Goal: Task Accomplishment & Management: Manage account settings

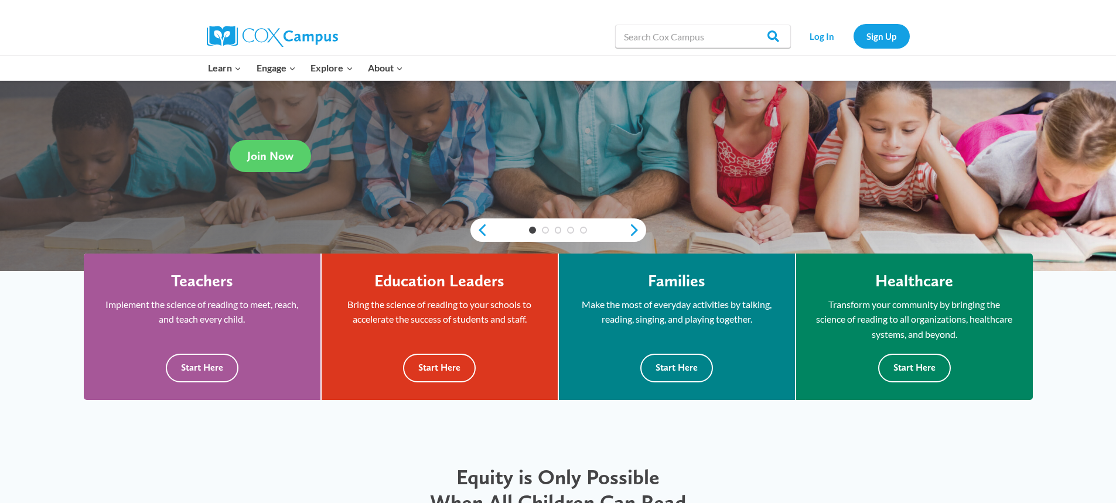
scroll to position [187, 0]
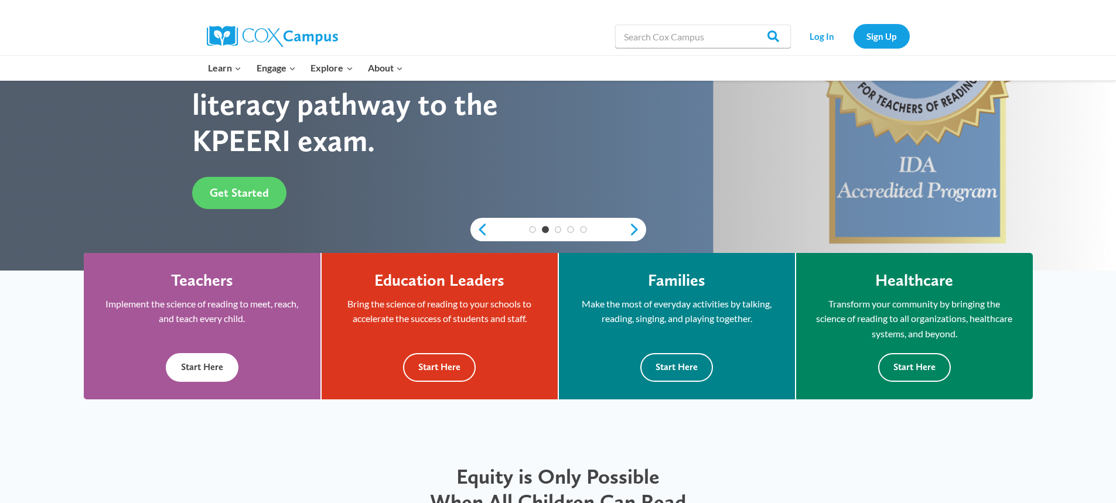
click at [206, 327] on div "Teachers Implement the science of reading to meet, reach, and teach every child…" at bounding box center [202, 326] width 202 height 111
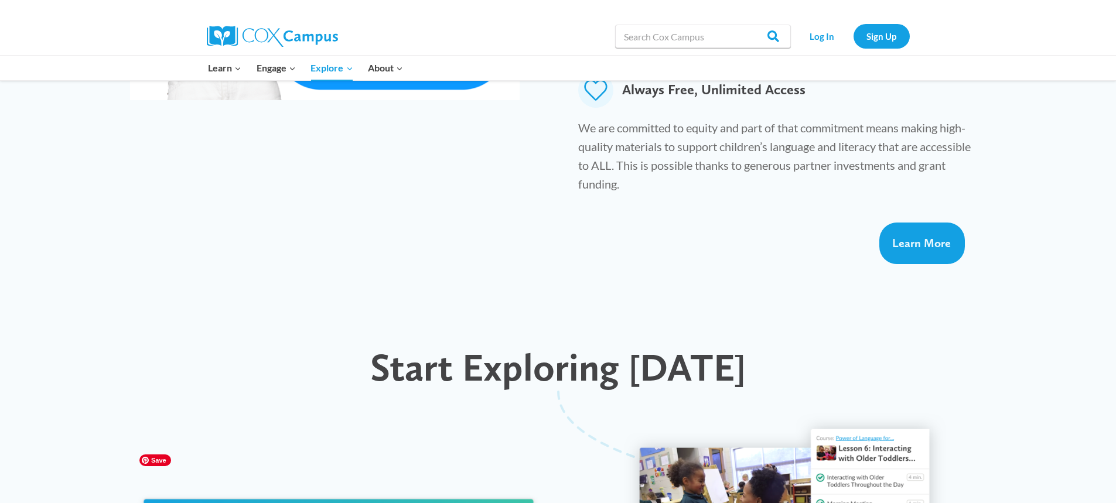
scroll to position [854, 0]
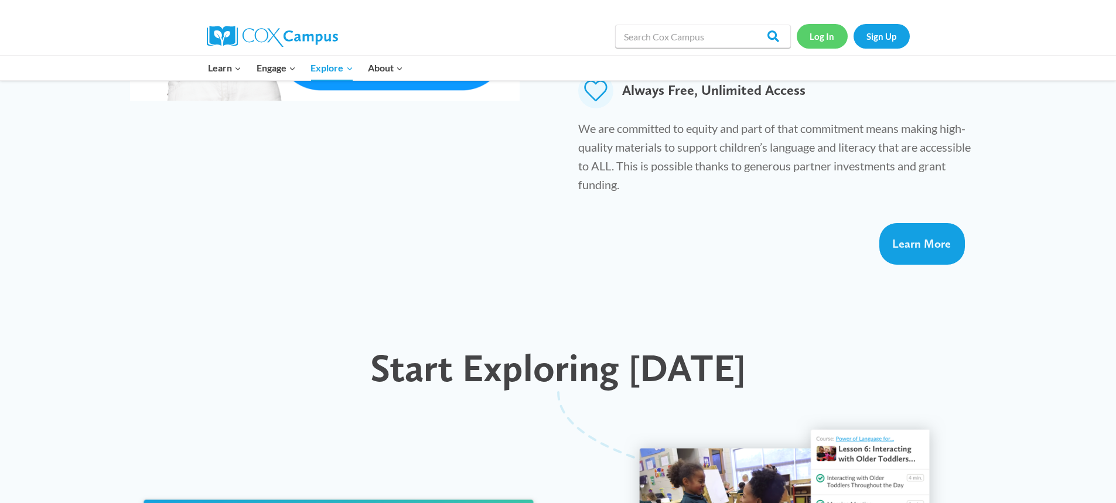
click at [821, 38] on link "Log In" at bounding box center [822, 36] width 51 height 24
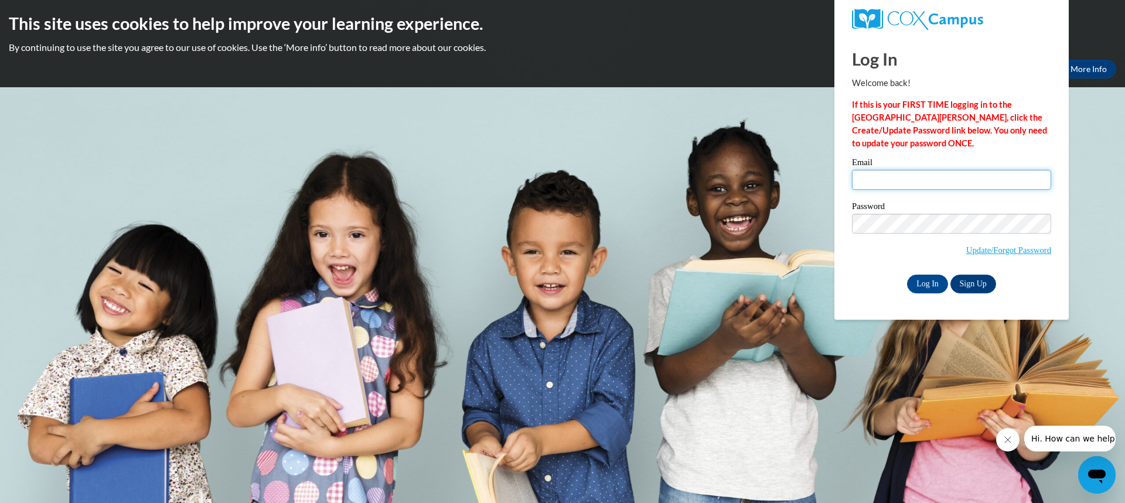
click at [886, 174] on input "Email" at bounding box center [951, 180] width 199 height 20
type input "rosa.inostrosa@rusd.org"
click at [932, 282] on input "Log In" at bounding box center [927, 284] width 41 height 19
